Goal: Information Seeking & Learning: Find specific fact

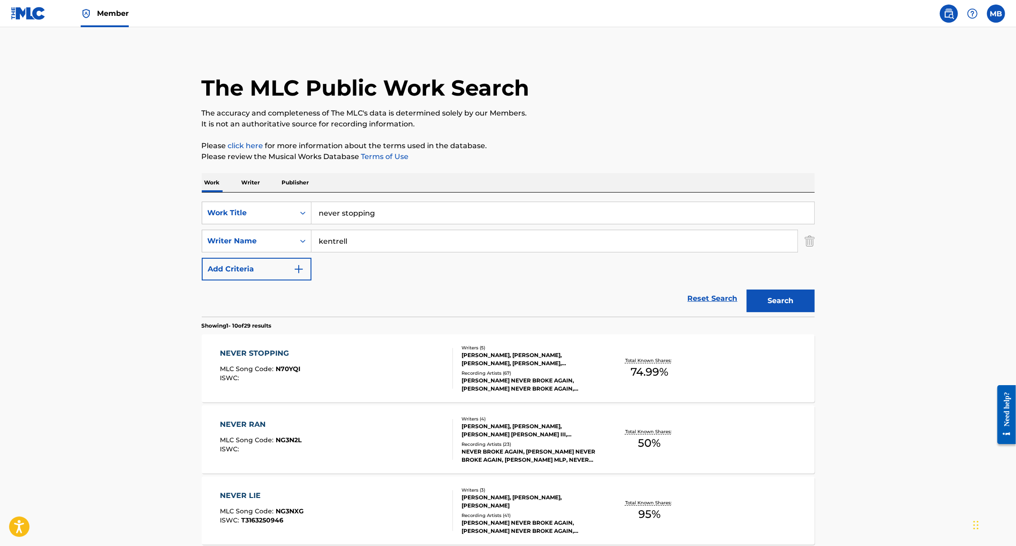
click at [360, 219] on input "never stopping" at bounding box center [563, 213] width 503 height 22
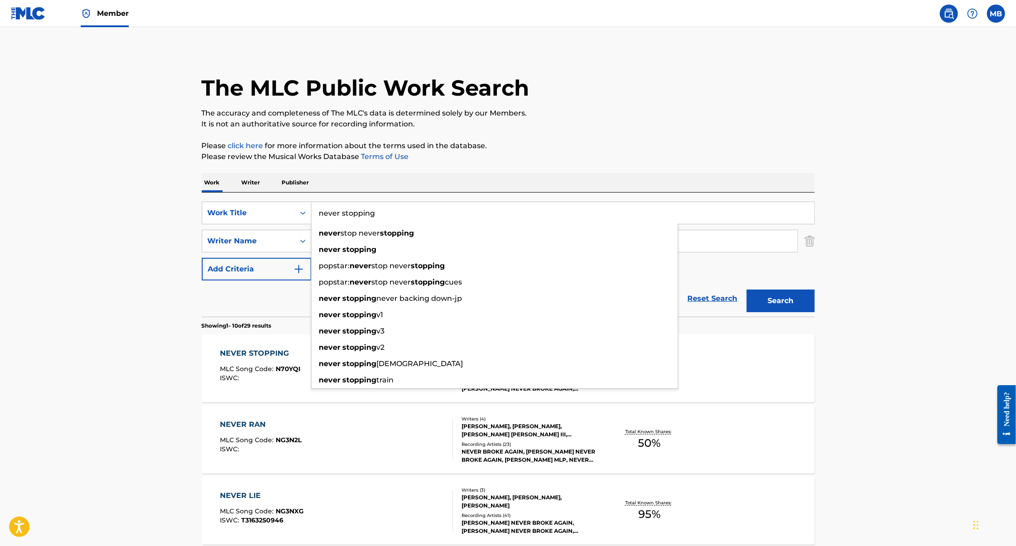
click at [360, 219] on input "never stopping" at bounding box center [563, 213] width 503 height 22
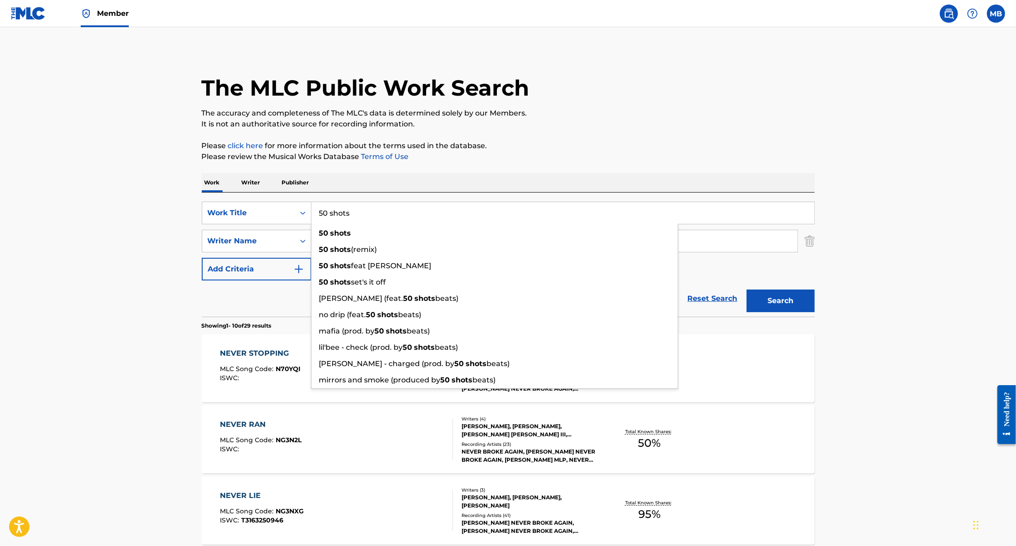
type input "50 shots"
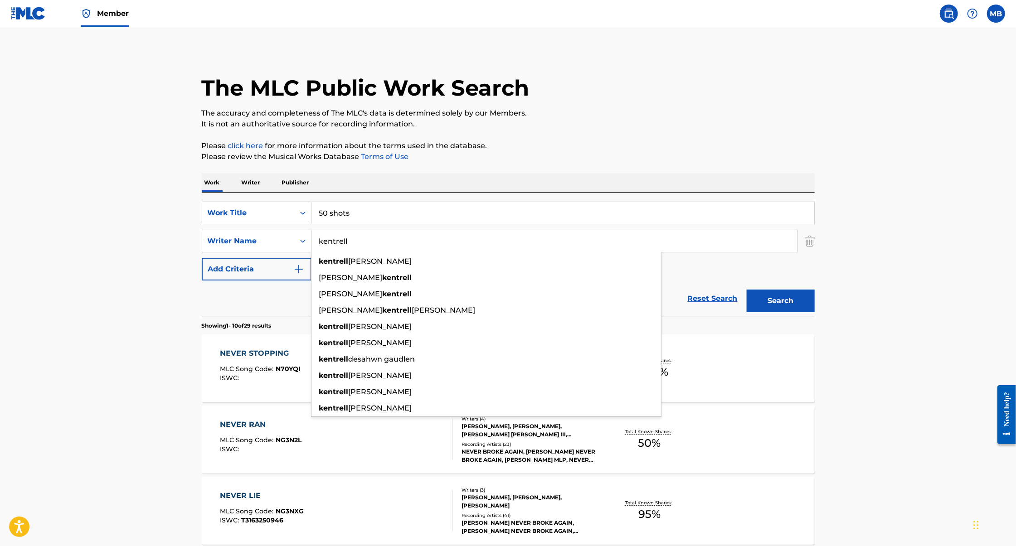
type input "t"
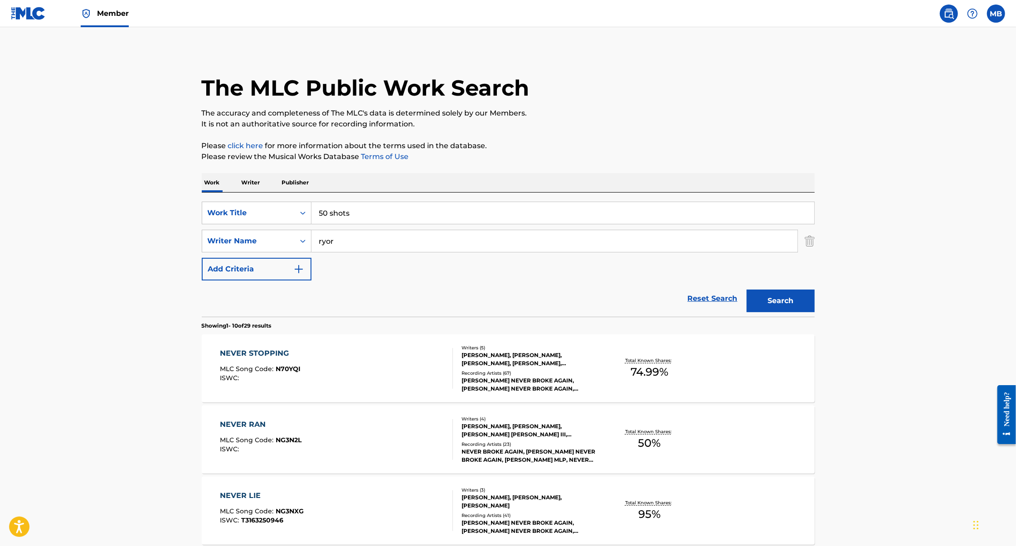
click at [747, 290] on button "Search" at bounding box center [781, 301] width 68 height 23
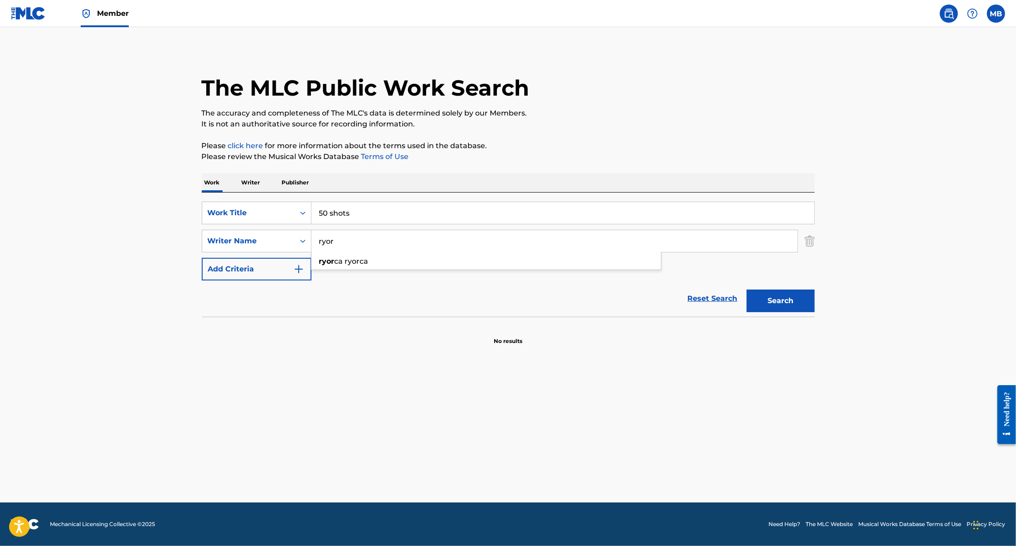
click at [318, 243] on input "ryor" at bounding box center [555, 241] width 486 height 22
type input "[PERSON_NAME]"
click at [747, 290] on button "Search" at bounding box center [781, 301] width 68 height 23
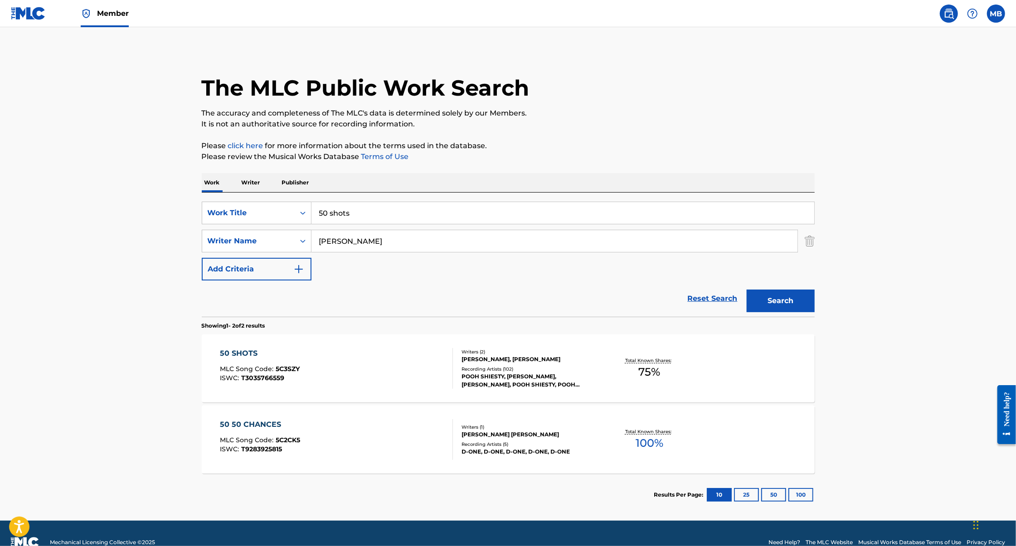
click at [410, 348] on div "50 SHOTS MLC Song Code : 5C3SZY ISWC : T3035766559" at bounding box center [336, 368] width 233 height 41
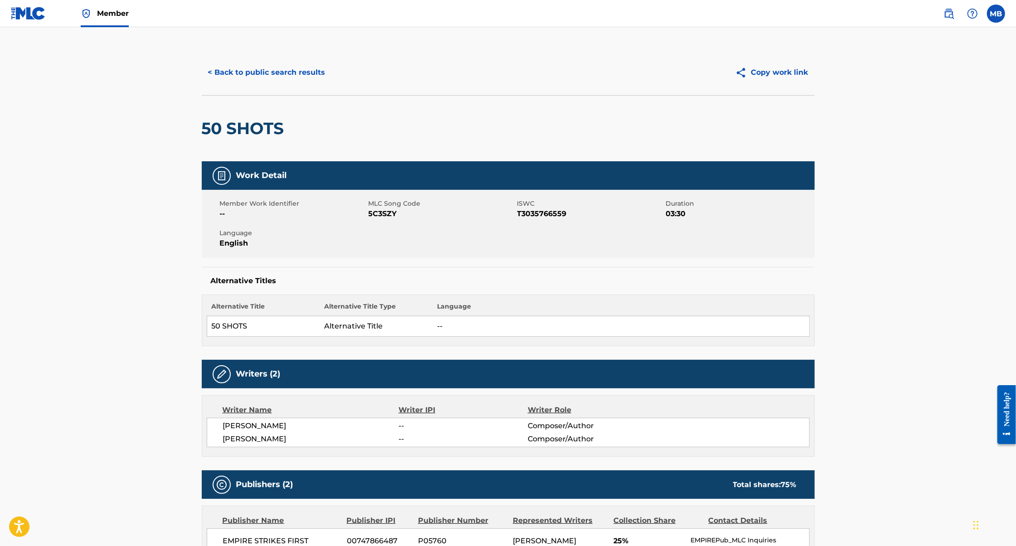
click at [231, 83] on button "< Back to public search results" at bounding box center [267, 72] width 130 height 23
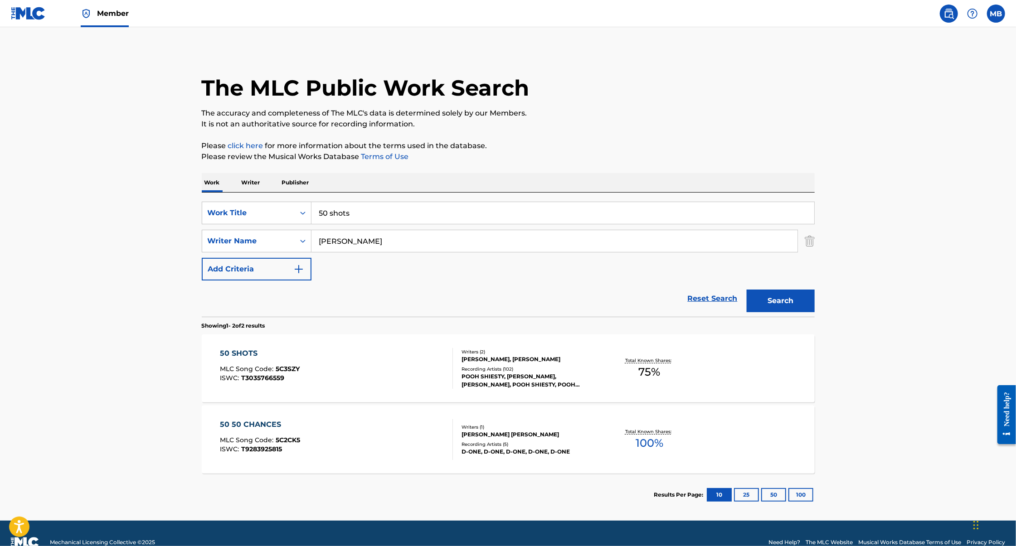
click at [371, 216] on input "50 shots" at bounding box center [563, 213] width 503 height 22
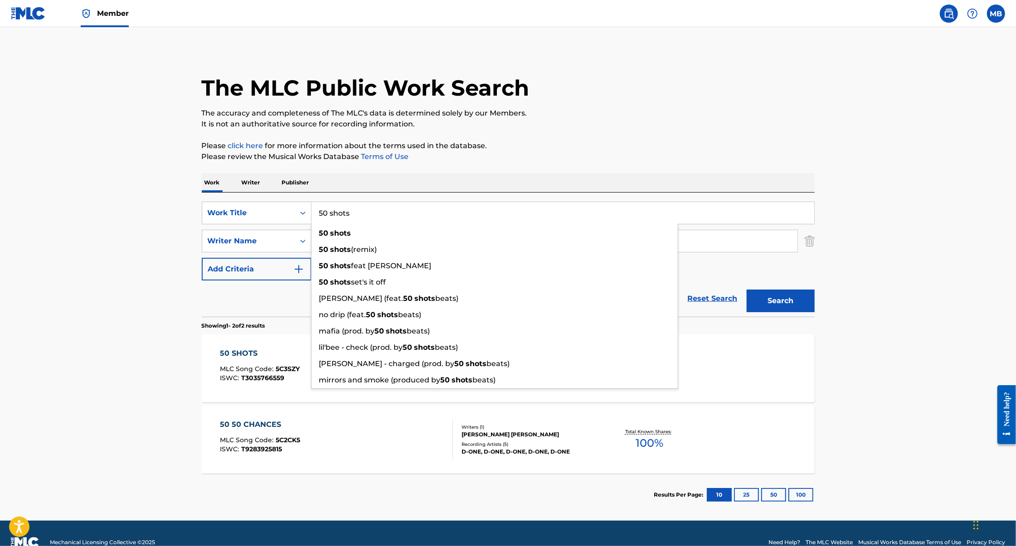
click at [371, 216] on input "50 shots" at bounding box center [563, 213] width 503 height 22
paste input "“Hustleman Quise”"
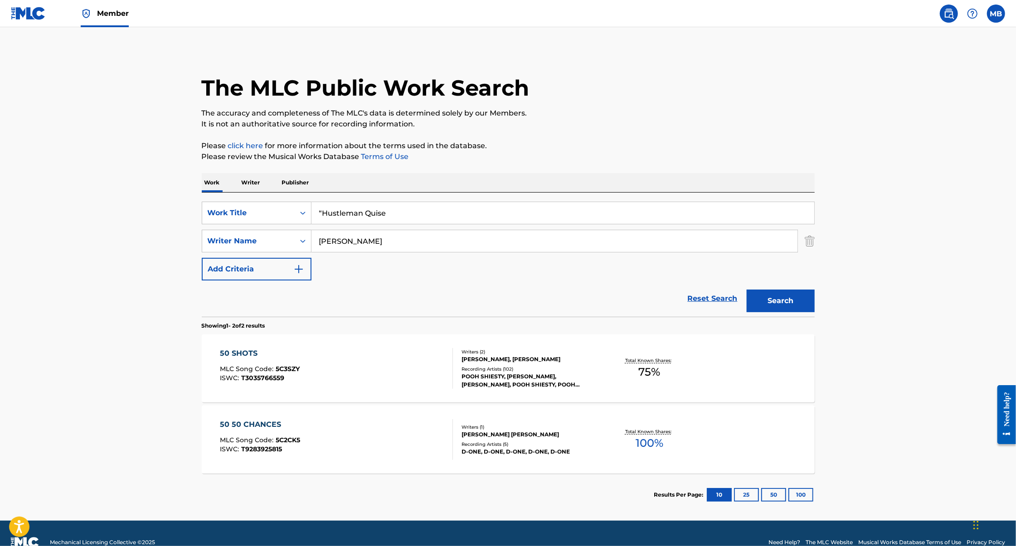
click at [321, 211] on input "“Hustleman Quise" at bounding box center [563, 213] width 503 height 22
type input "Hustleman Quise"
click at [341, 241] on input "[PERSON_NAME]" at bounding box center [555, 241] width 486 height 22
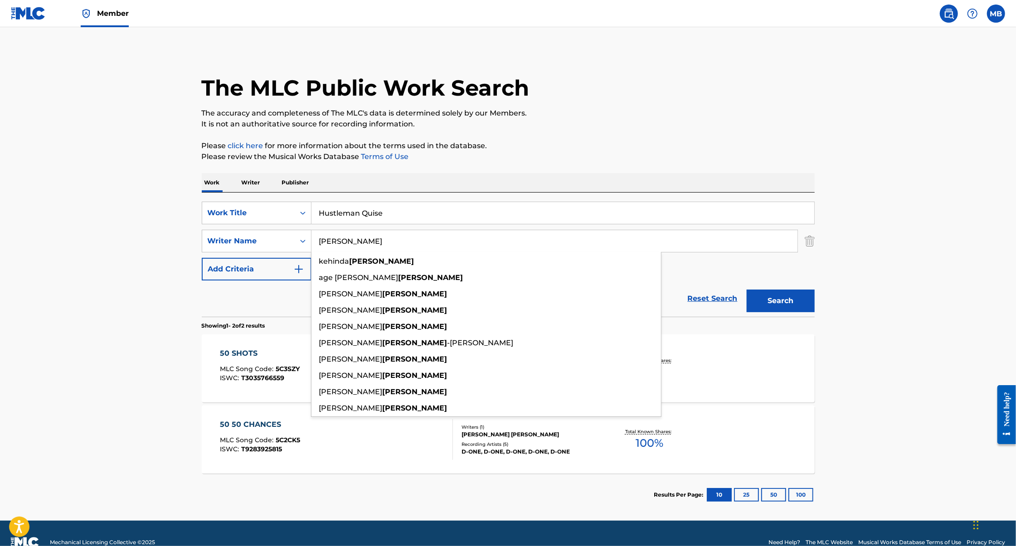
click at [341, 241] on input "[PERSON_NAME]" at bounding box center [555, 241] width 486 height 22
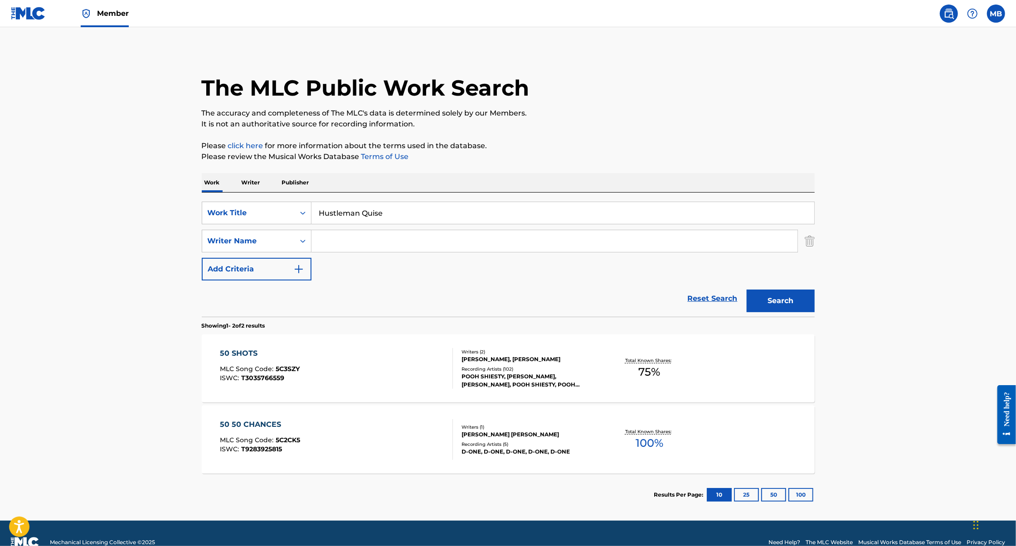
click at [747, 290] on button "Search" at bounding box center [781, 301] width 68 height 23
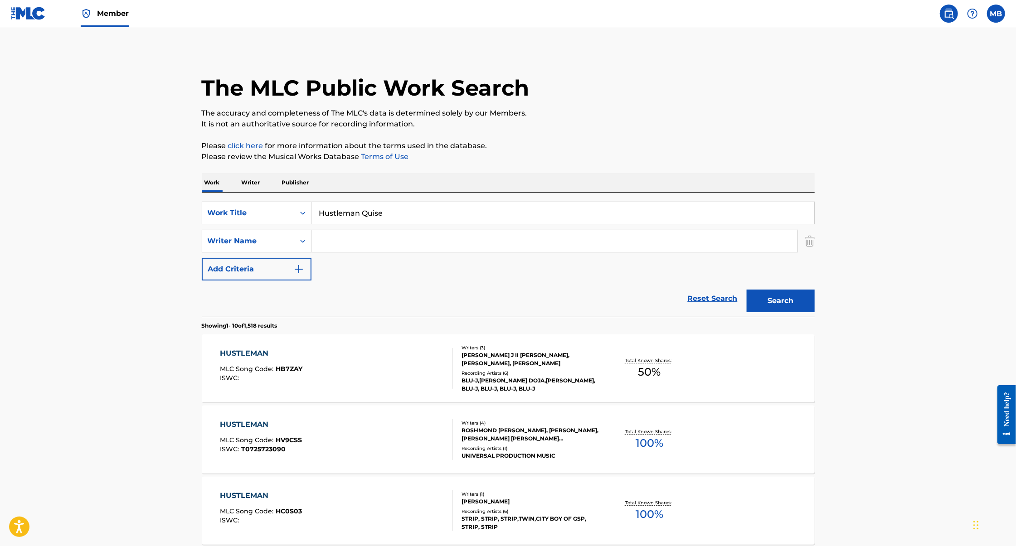
click at [372, 208] on input "Hustleman Quise" at bounding box center [563, 213] width 503 height 22
click at [344, 222] on input "Hustleman Quise" at bounding box center [563, 213] width 503 height 22
click at [344, 221] on input "Hustleman Quise" at bounding box center [563, 213] width 503 height 22
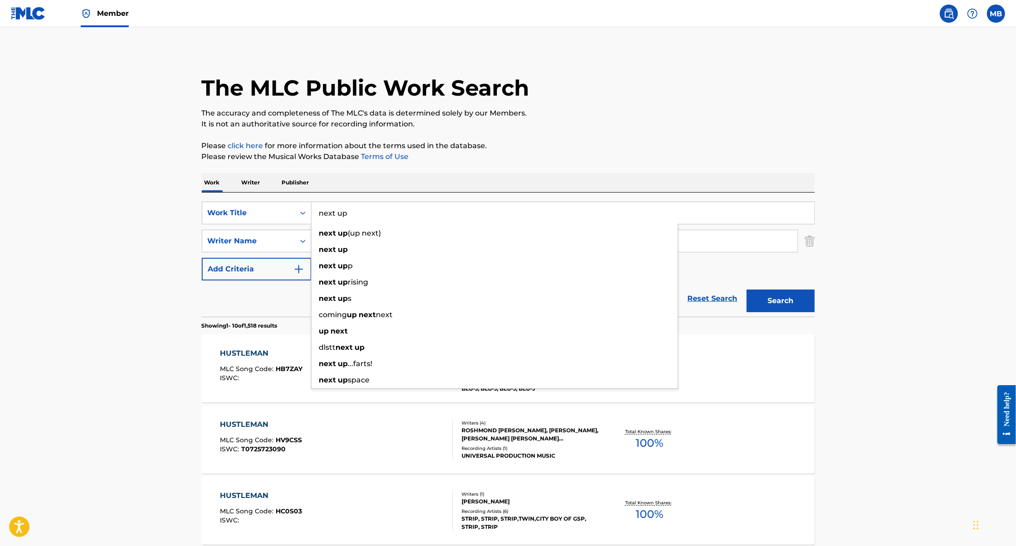
type input "next up"
click at [747, 290] on button "Search" at bounding box center [781, 301] width 68 height 23
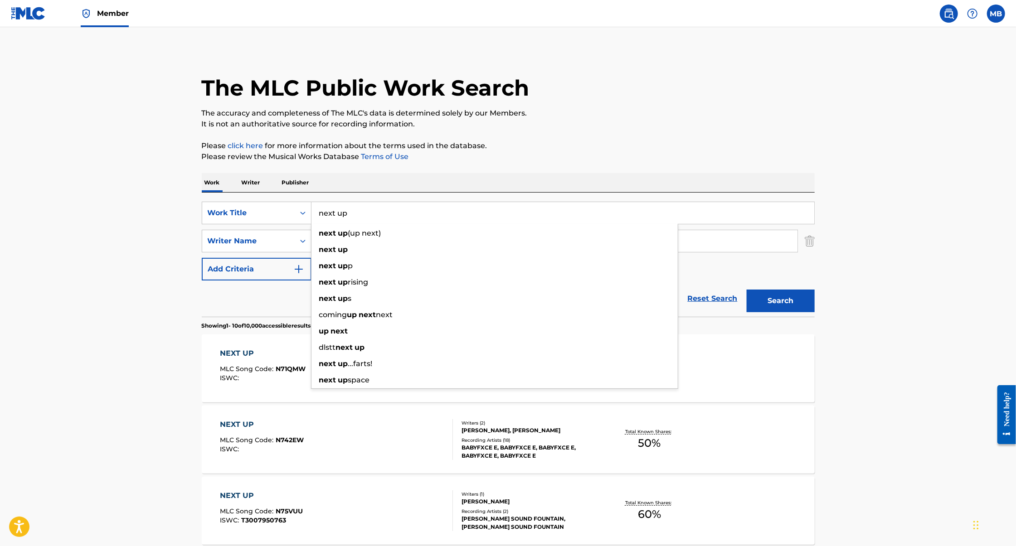
click at [386, 242] on div "next up" at bounding box center [495, 250] width 366 height 16
click at [386, 241] on input "Search Form" at bounding box center [555, 241] width 486 height 22
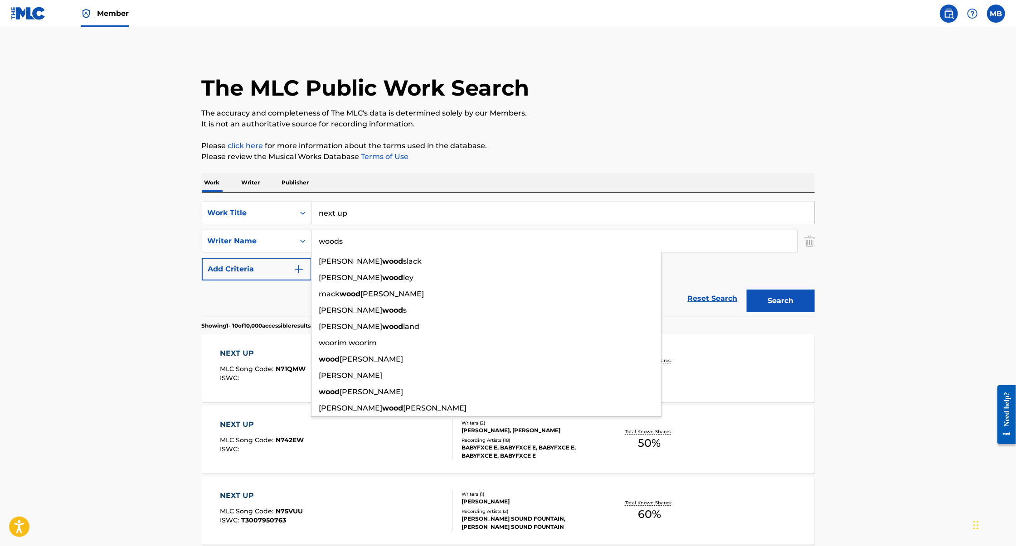
type input "woods"
click at [747, 290] on button "Search" at bounding box center [781, 301] width 68 height 23
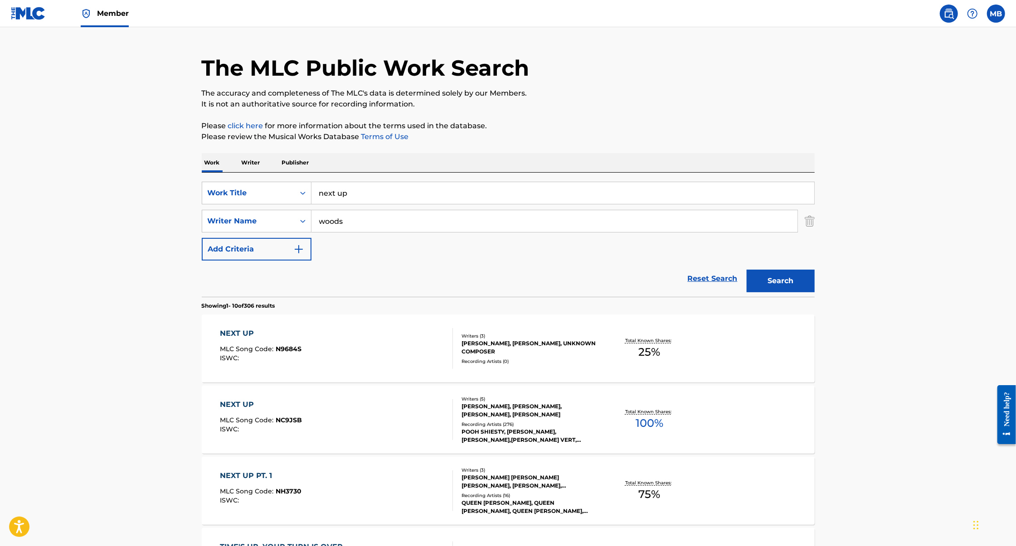
scroll to position [22, 0]
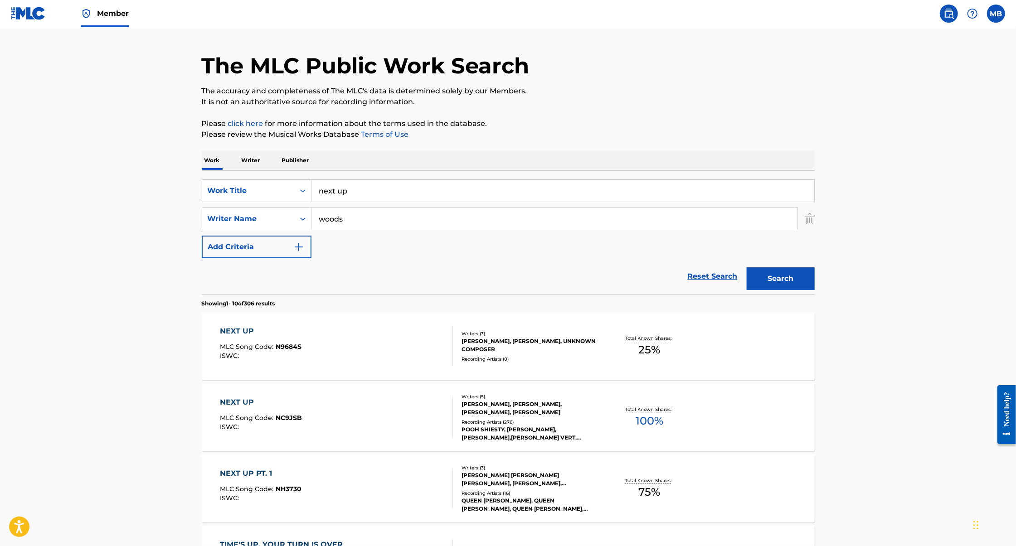
click at [360, 396] on div "NEXT UP MLC Song Code : NC9JSB ISWC : Writers ( 5 ) [PERSON_NAME], [PERSON_NAME…" at bounding box center [508, 418] width 613 height 68
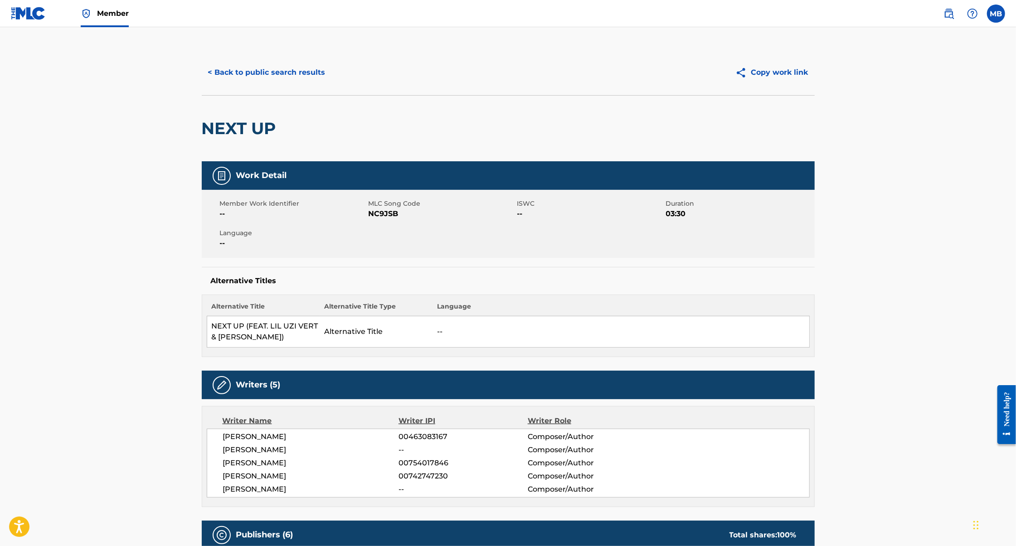
click at [289, 78] on button "< Back to public search results" at bounding box center [267, 72] width 130 height 23
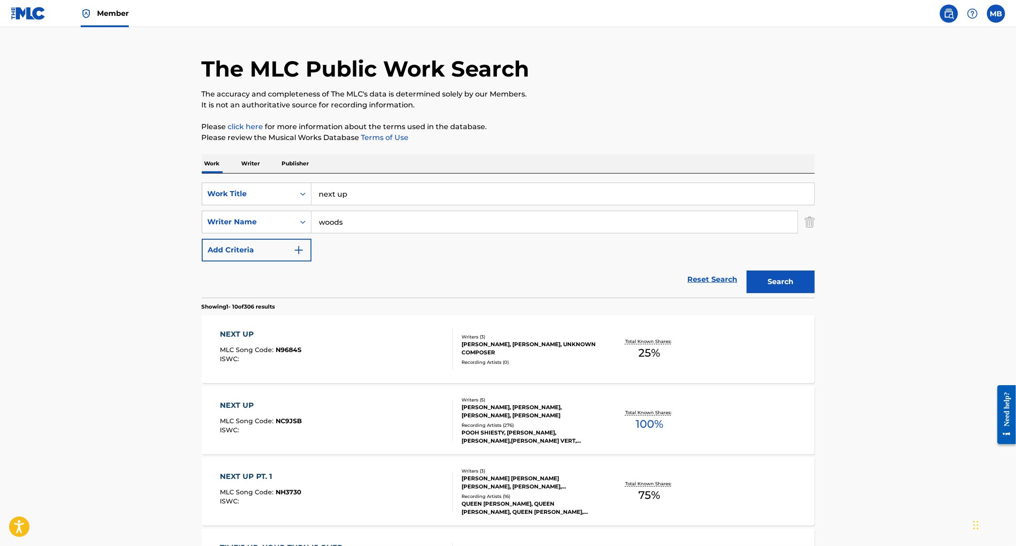
scroll to position [18, 0]
click at [363, 396] on div "NEXT UP MLC Song Code : NC9JSB ISWC : Writers ( 5 ) [PERSON_NAME], [PERSON_NAME…" at bounding box center [508, 422] width 613 height 68
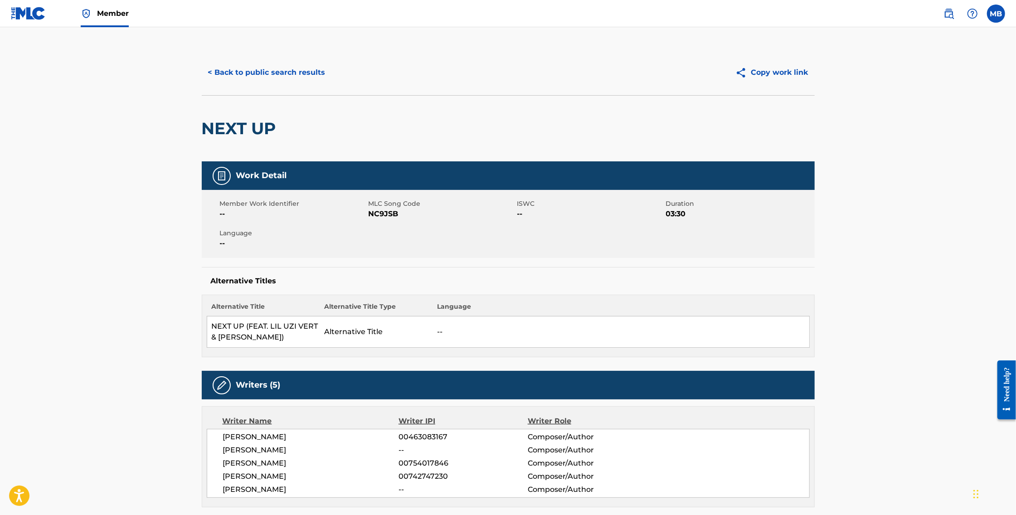
click at [235, 68] on button "< Back to public search results" at bounding box center [267, 72] width 130 height 23
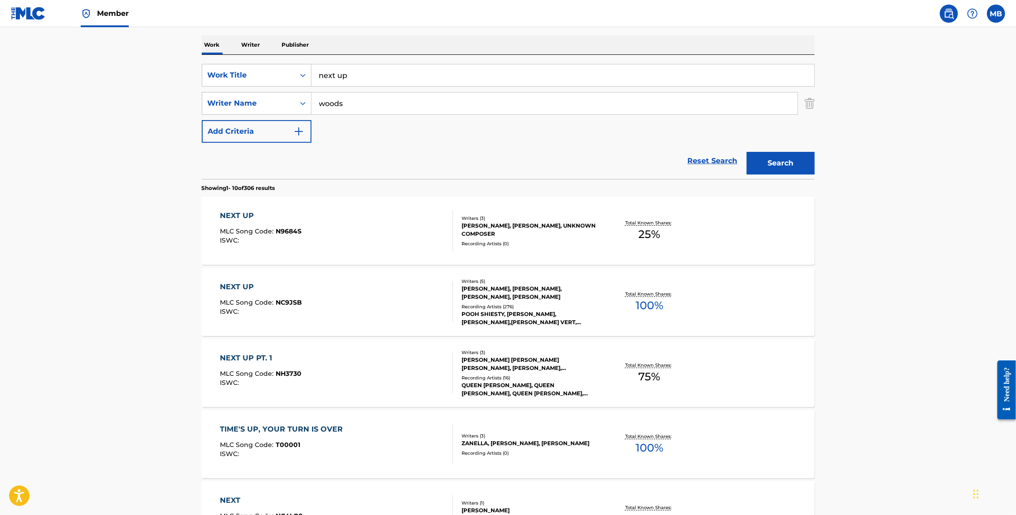
scroll to position [139, 0]
click at [372, 293] on div "NEXT UP MLC Song Code : NC9JSB ISWC :" at bounding box center [336, 301] width 233 height 41
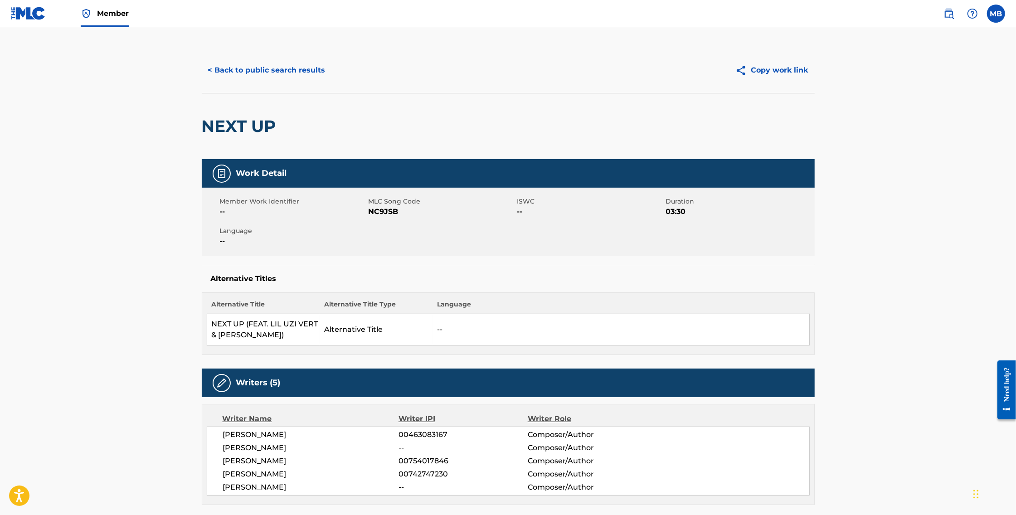
click at [308, 68] on button "< Back to public search results" at bounding box center [267, 70] width 130 height 23
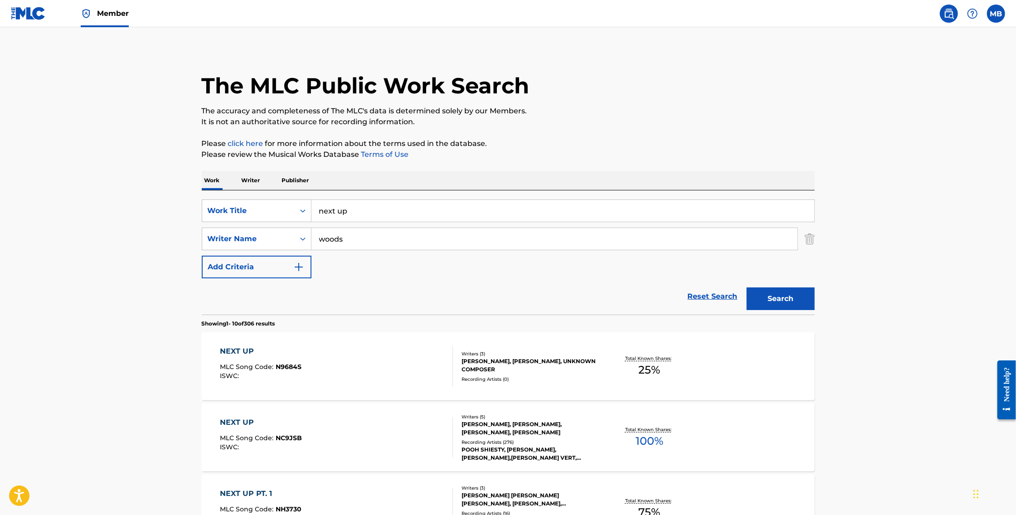
scroll to position [139, 0]
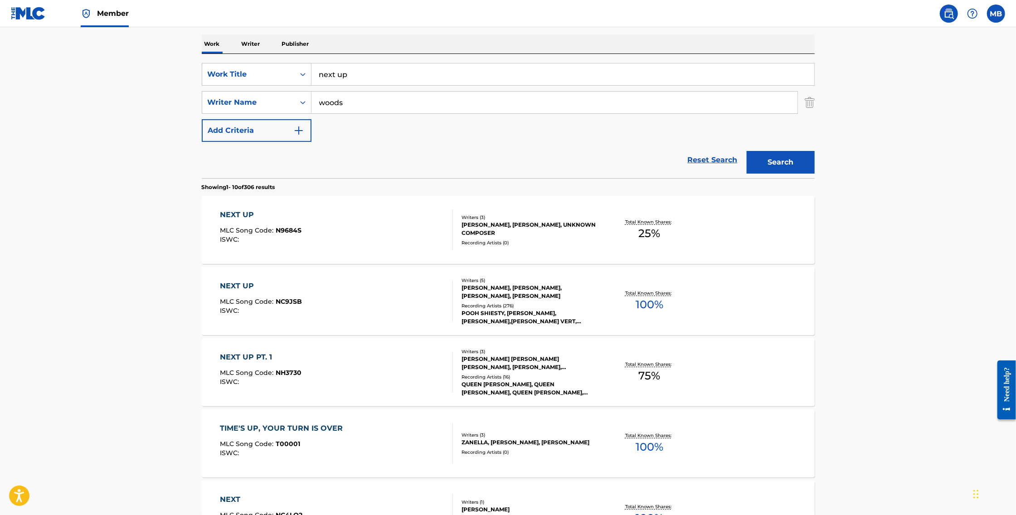
click at [621, 298] on div "Total Known Shares: 100 %" at bounding box center [650, 301] width 102 height 28
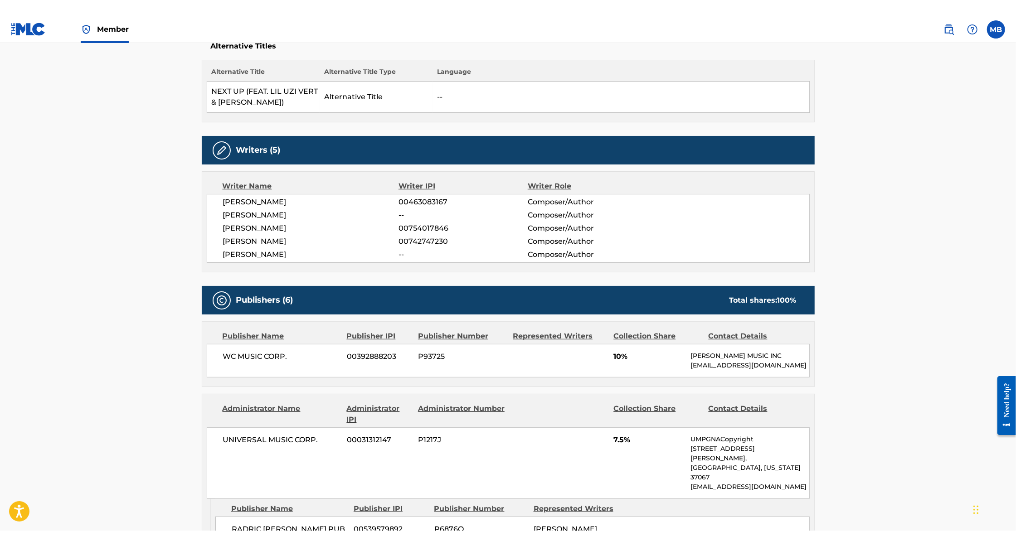
scroll to position [229, 0]
